Goal: Task Accomplishment & Management: Manage account settings

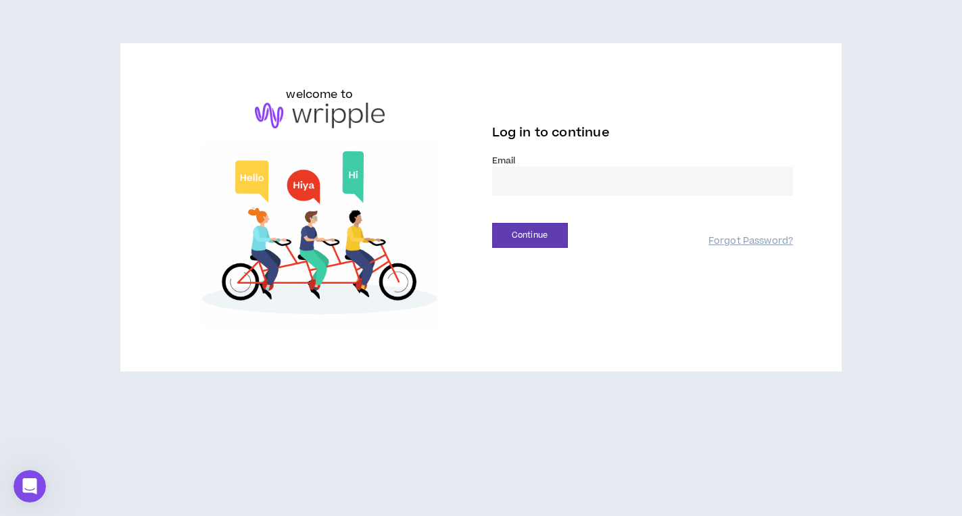
click at [508, 183] on input "email" at bounding box center [642, 181] width 301 height 29
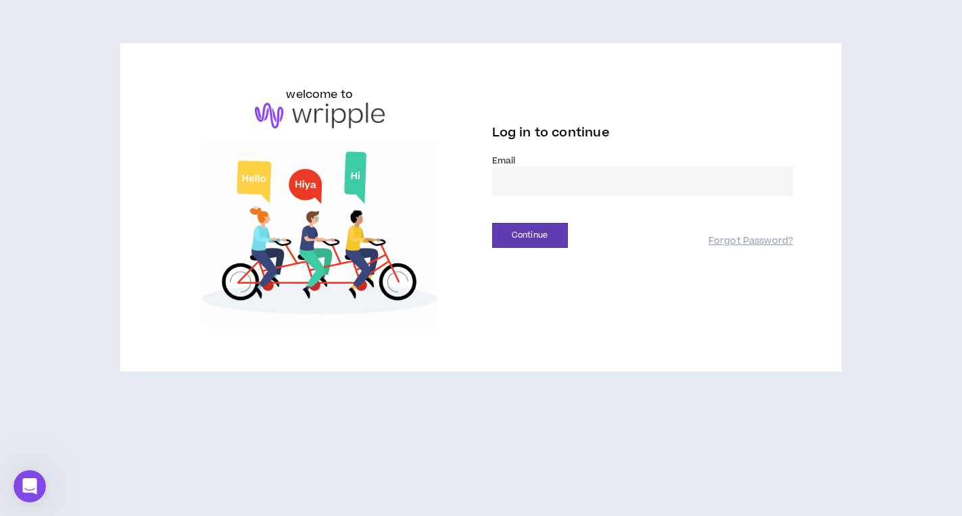
type input "**********"
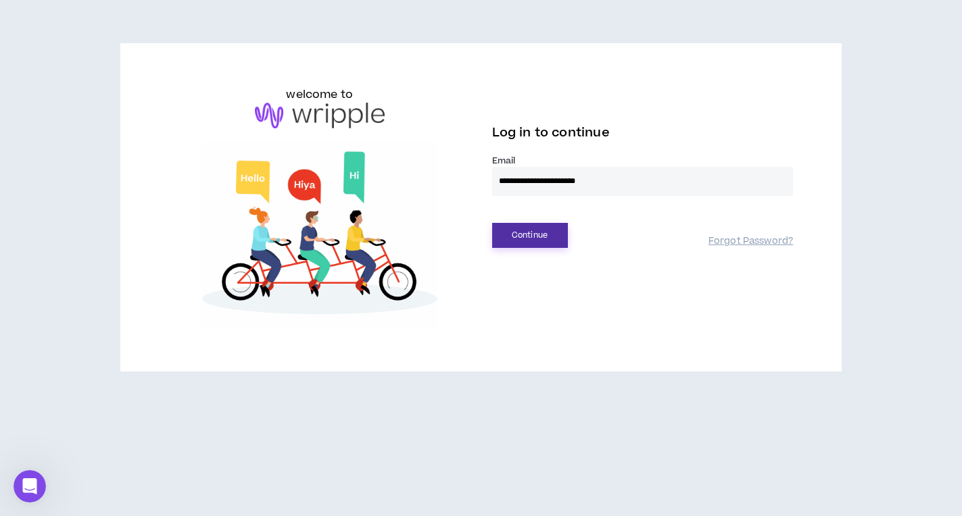
drag, startPoint x: 531, startPoint y: 239, endPoint x: 511, endPoint y: 239, distance: 19.6
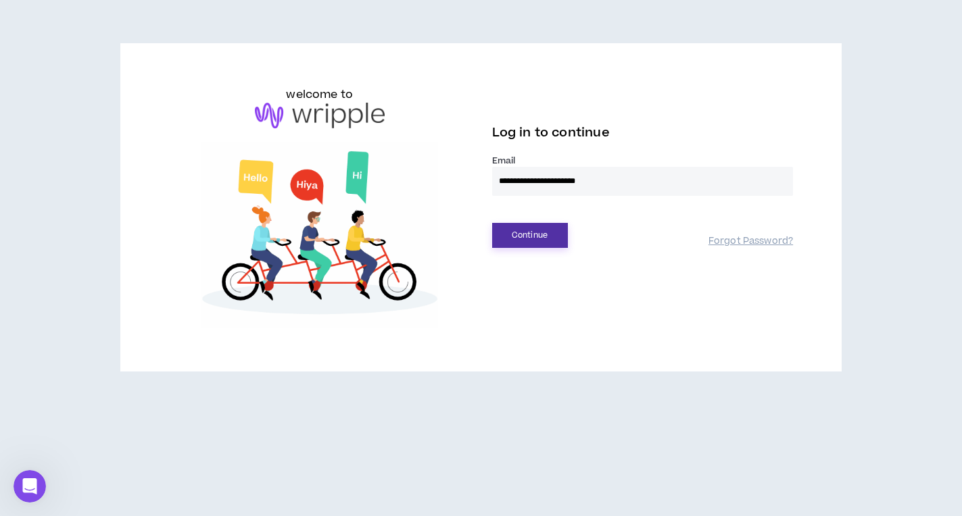
click at [531, 239] on button "Continue" at bounding box center [530, 235] width 76 height 25
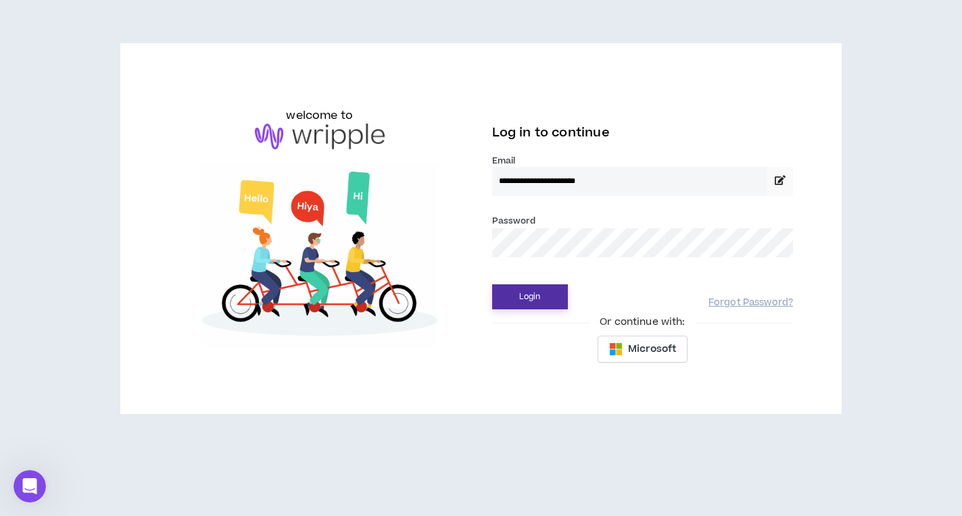
click at [555, 299] on button "Login" at bounding box center [530, 297] width 76 height 25
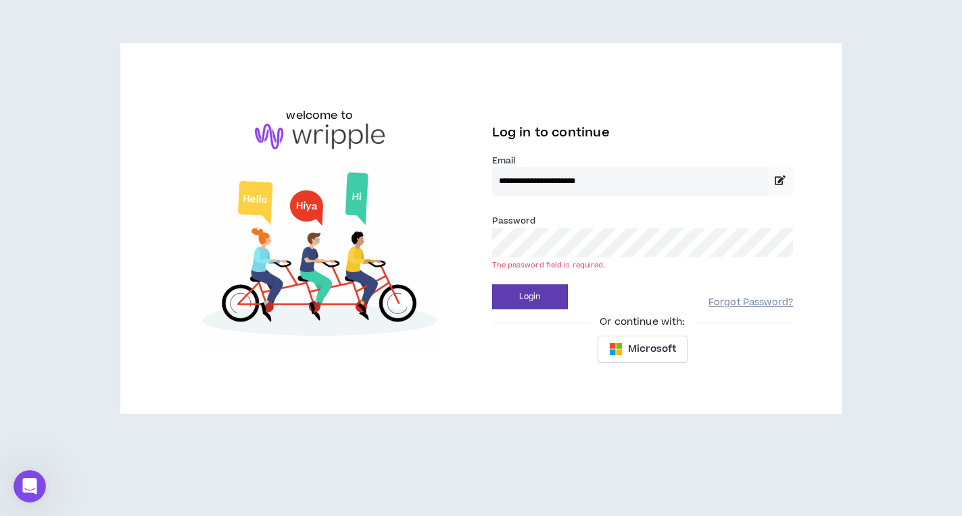
click at [751, 298] on link "Forgot Password?" at bounding box center [750, 303] width 84 height 13
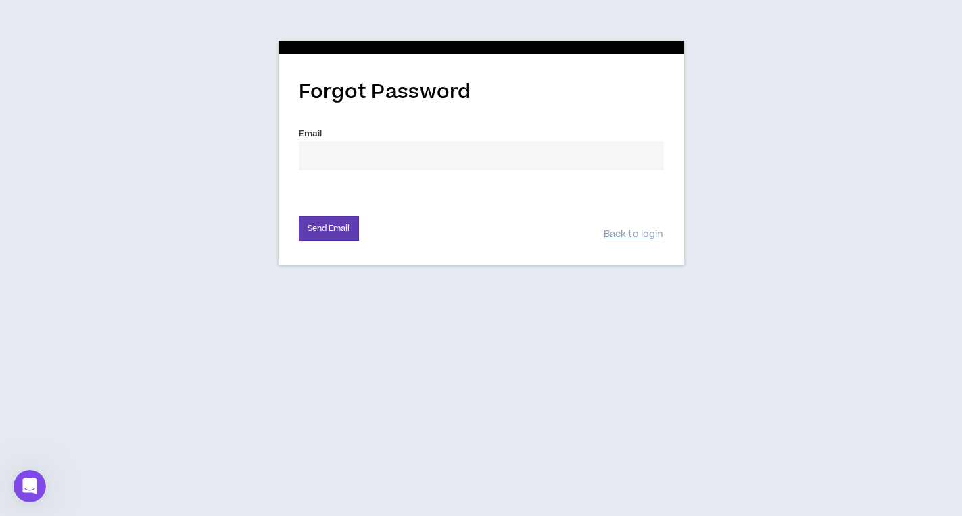
click at [347, 153] on input "Email *" at bounding box center [481, 155] width 365 height 29
type input "[EMAIL_ADDRESS][PERSON_NAME][DOMAIN_NAME]"
click at [341, 224] on button "Send Email" at bounding box center [329, 228] width 60 height 25
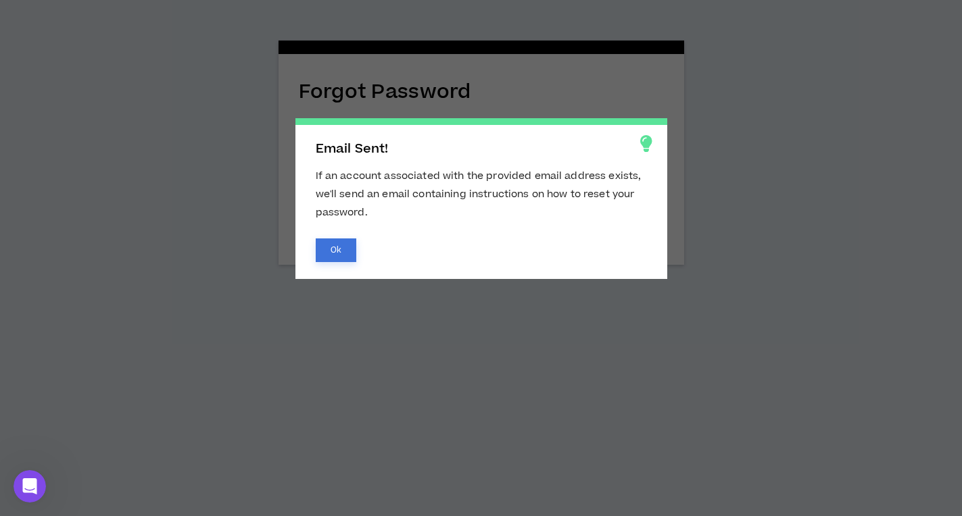
drag, startPoint x: 343, startPoint y: 255, endPoint x: 352, endPoint y: 260, distance: 10.9
click at [343, 255] on button "Ok" at bounding box center [336, 251] width 41 height 24
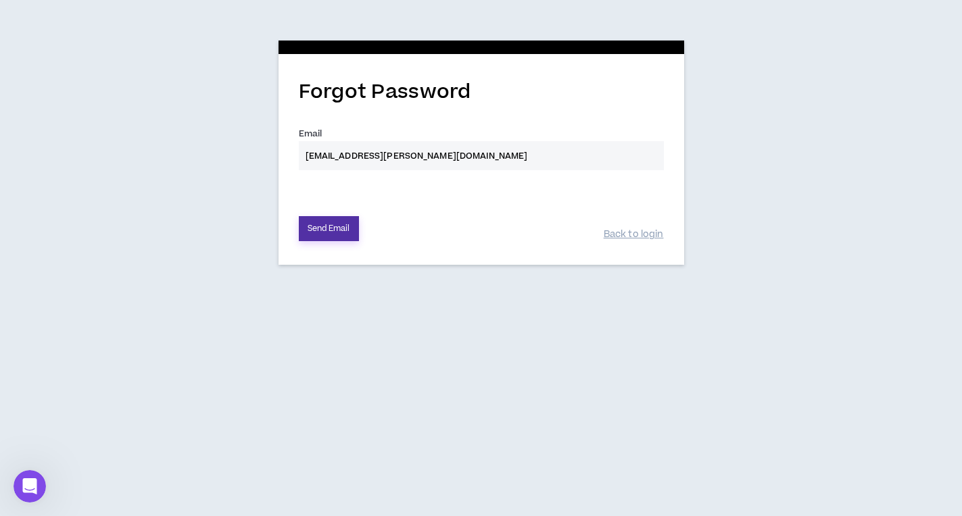
click at [314, 233] on button "Send Email" at bounding box center [329, 228] width 60 height 25
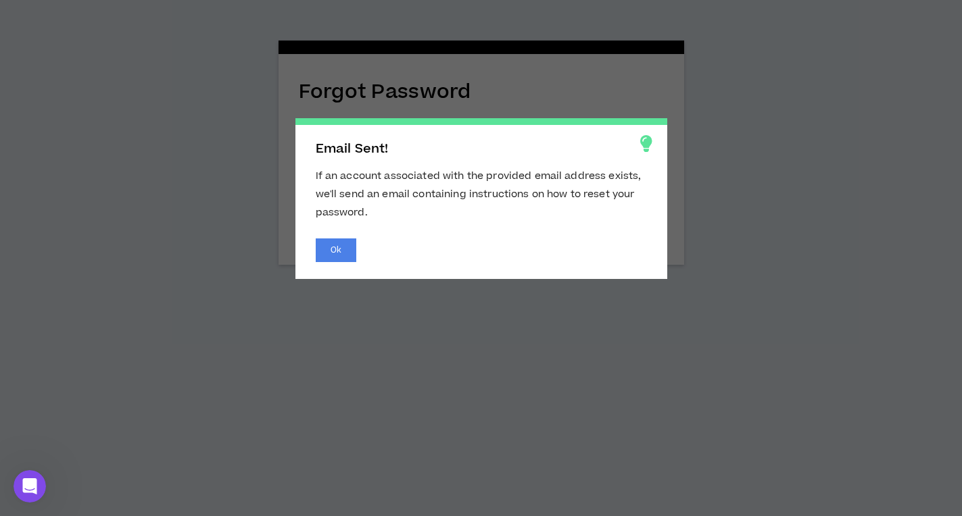
click at [753, 120] on span "Email Sent! If an account associated with the provided email address exists, we…" at bounding box center [481, 258] width 962 height 516
